Goal: Transaction & Acquisition: Download file/media

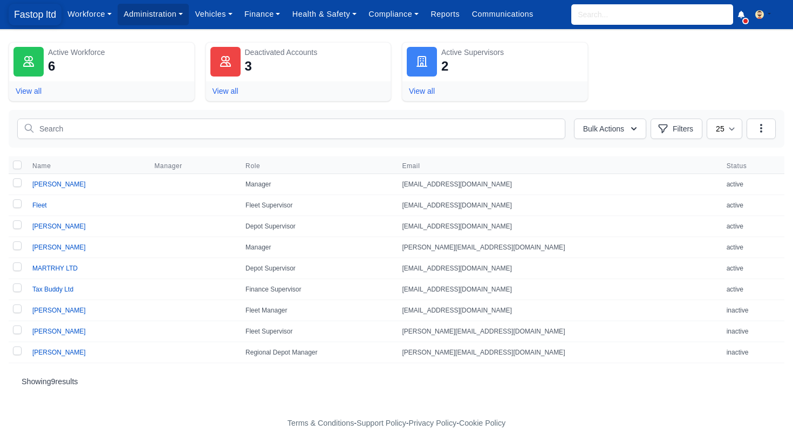
click at [35, 9] on span "Fastop ltd" at bounding box center [35, 15] width 53 height 22
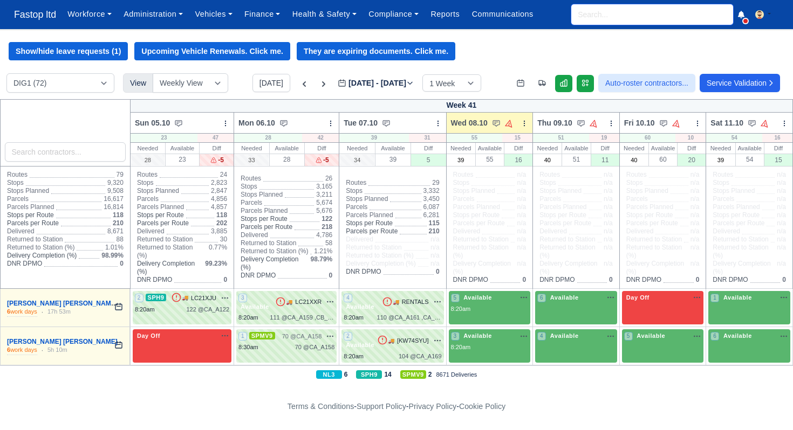
click at [586, 15] on input "search" at bounding box center [652, 14] width 162 height 20
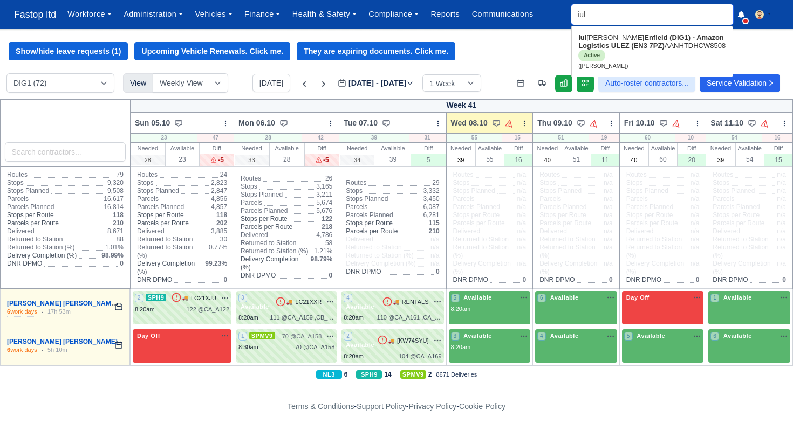
type input "iuli"
type input "iulian Baciu"
click at [621, 43] on strong "Enfield (DIG1) - Amazon Logistics ULEZ (EN3 7PZ)" at bounding box center [636, 41] width 117 height 16
type input "Iulian Baciu"
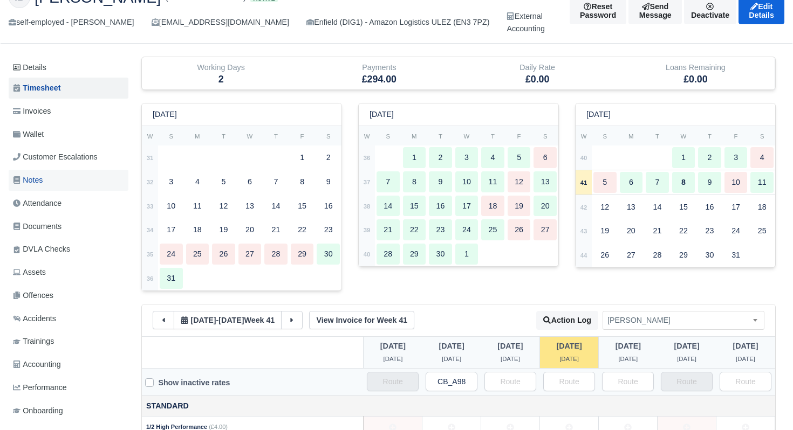
scroll to position [69, 0]
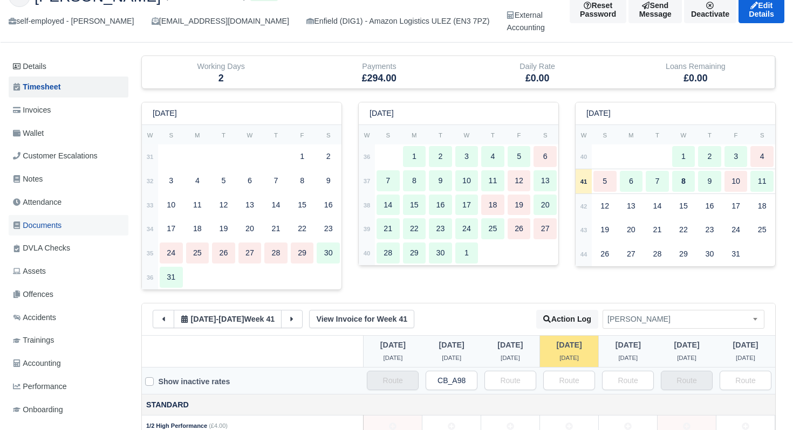
click at [54, 224] on span "Documents" at bounding box center [37, 226] width 49 height 12
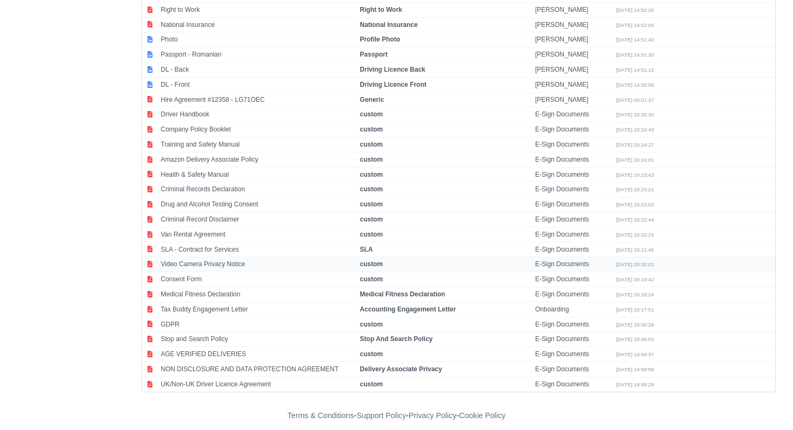
scroll to position [572, 0]
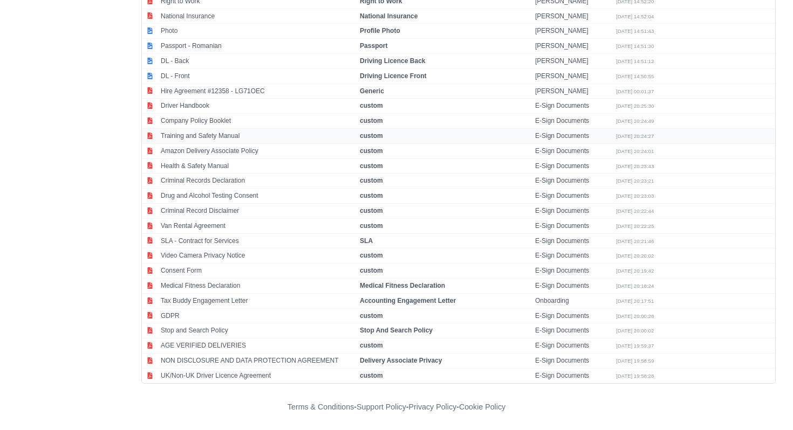
click at [201, 136] on td "Training and Safety Manual" at bounding box center [257, 136] width 199 height 15
select select "custom"
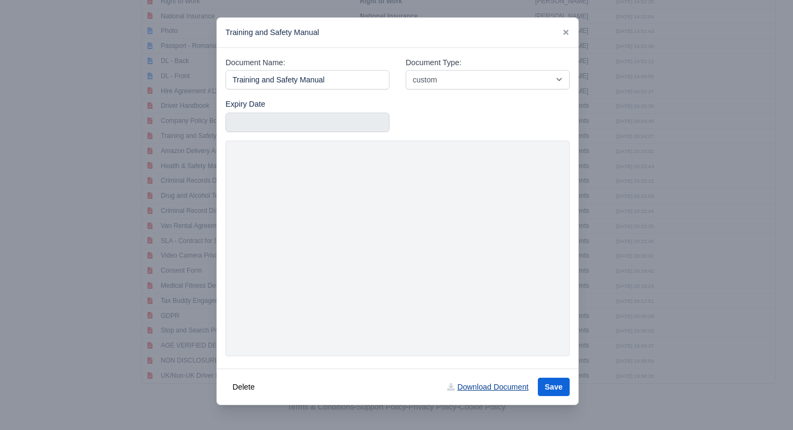
click at [475, 382] on link "Download Document" at bounding box center [487, 387] width 95 height 18
click at [606, 115] on div at bounding box center [396, 215] width 793 height 430
